Goal: Check status: Check status

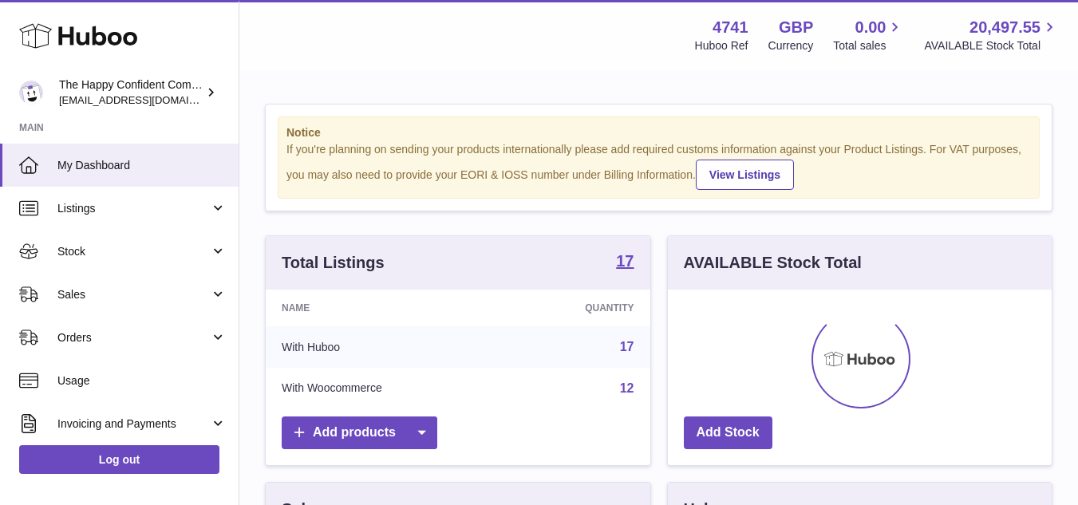
scroll to position [249, 384]
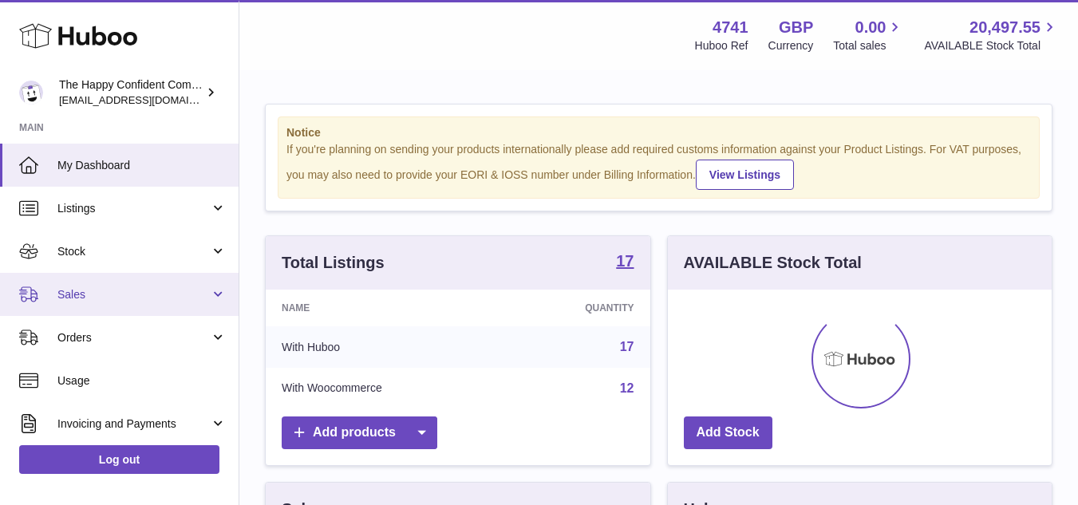
click at [109, 291] on span "Sales" at bounding box center [133, 294] width 152 height 15
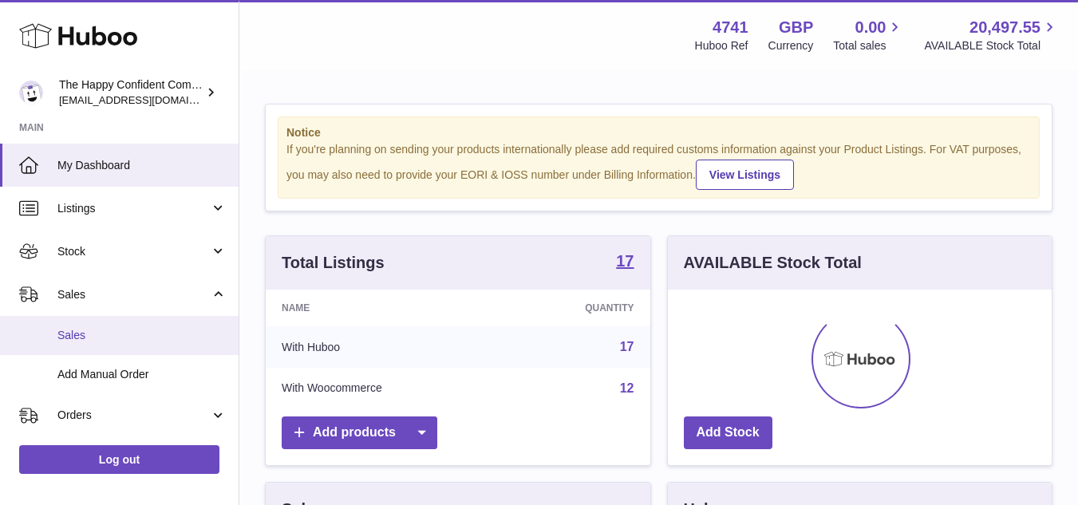
click at [108, 341] on span "Sales" at bounding box center [141, 335] width 169 height 15
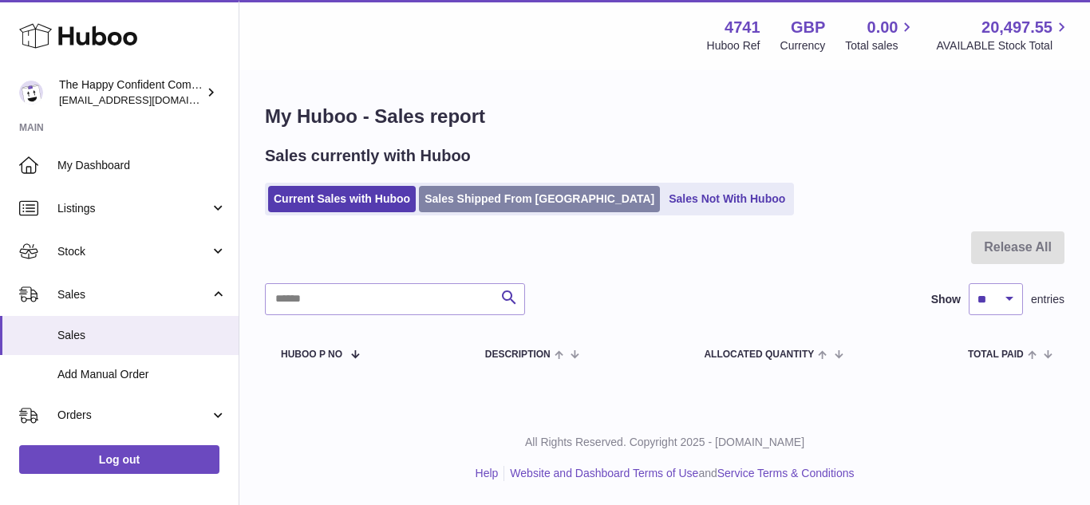
click at [476, 200] on link "Sales Shipped From [GEOGRAPHIC_DATA]" at bounding box center [539, 199] width 241 height 26
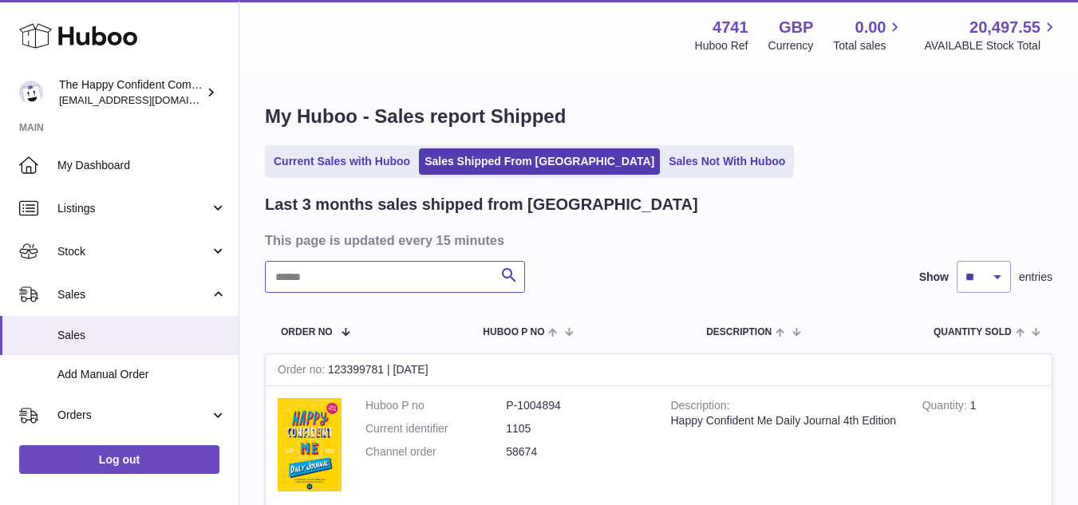
click at [364, 276] on input "text" at bounding box center [395, 277] width 260 height 32
paste input "**********"
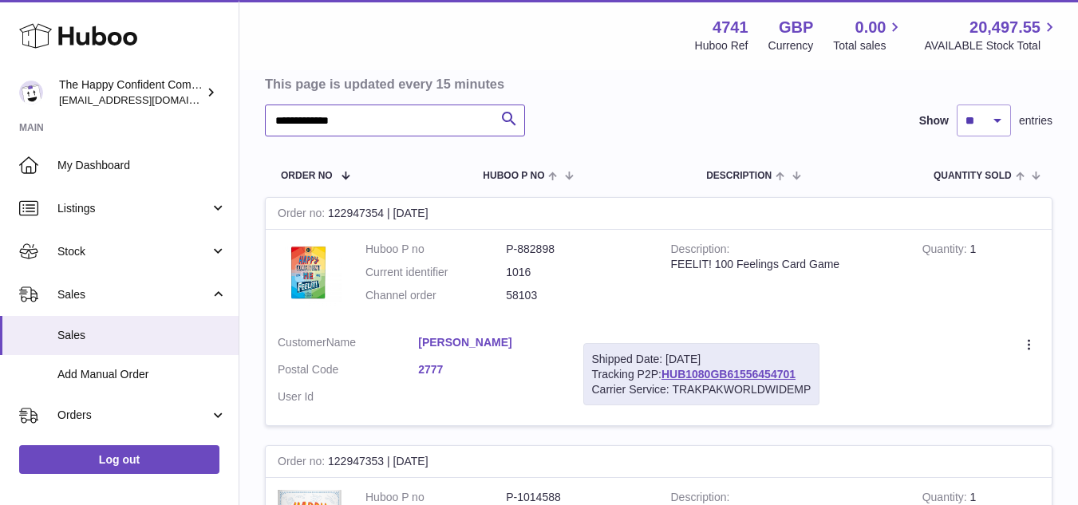
scroll to position [157, 0]
type input "**********"
click at [688, 375] on link "HUB1080GB61556454701" at bounding box center [729, 373] width 134 height 13
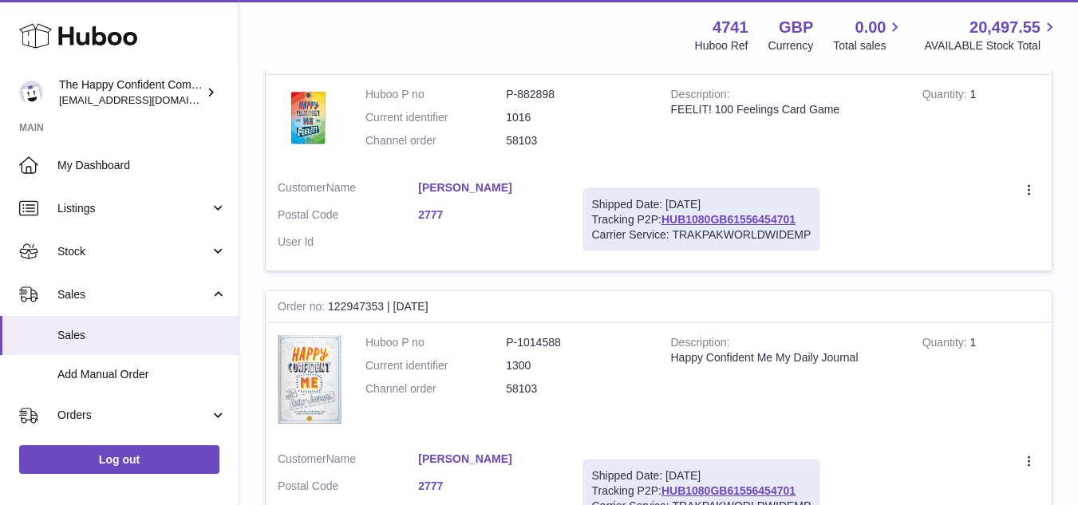
scroll to position [172, 0]
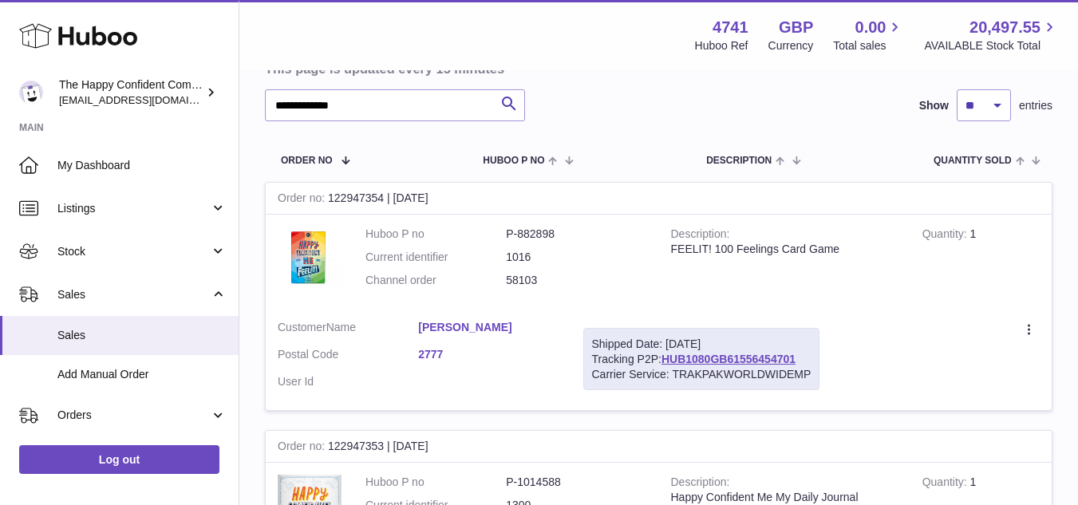
drag, startPoint x: 593, startPoint y: 344, endPoint x: 852, endPoint y: 374, distance: 261.1
click at [852, 374] on tr "Order no 122947354 | 16th Aug Huboo P no P-882898 Current identifier 1016 Chann…" at bounding box center [659, 296] width 788 height 229
copy tr "Shipped Date: 16th Aug 2025 Tracking P2P: HUB1080GB61556454701 Carrier Service:…"
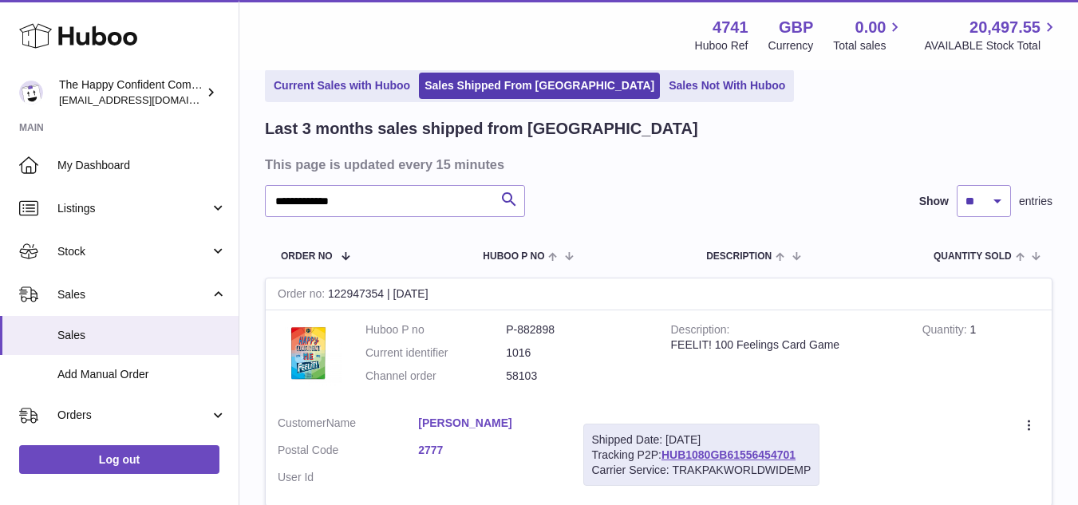
scroll to position [0, 0]
